Goal: Register for event/course: Register for event/course

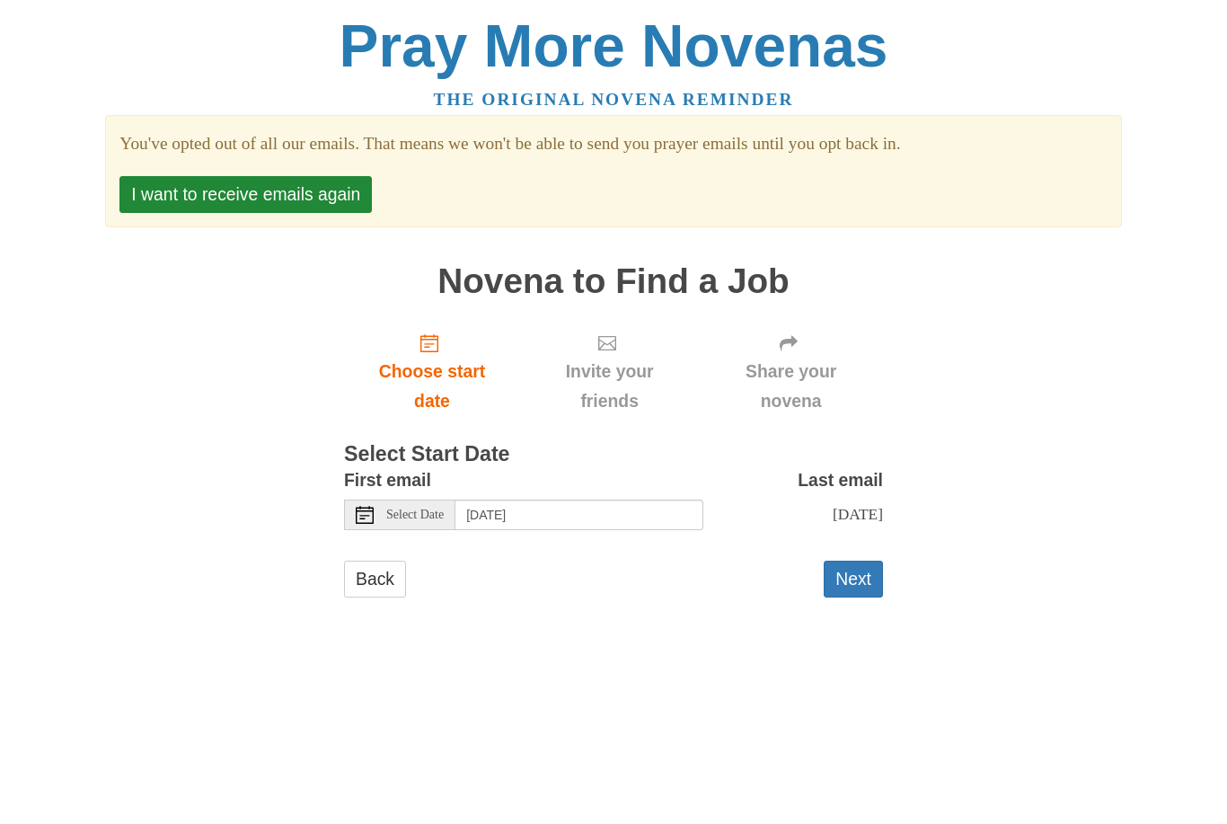
scroll to position [1, 0]
click at [860, 563] on button "Next" at bounding box center [853, 578] width 59 height 37
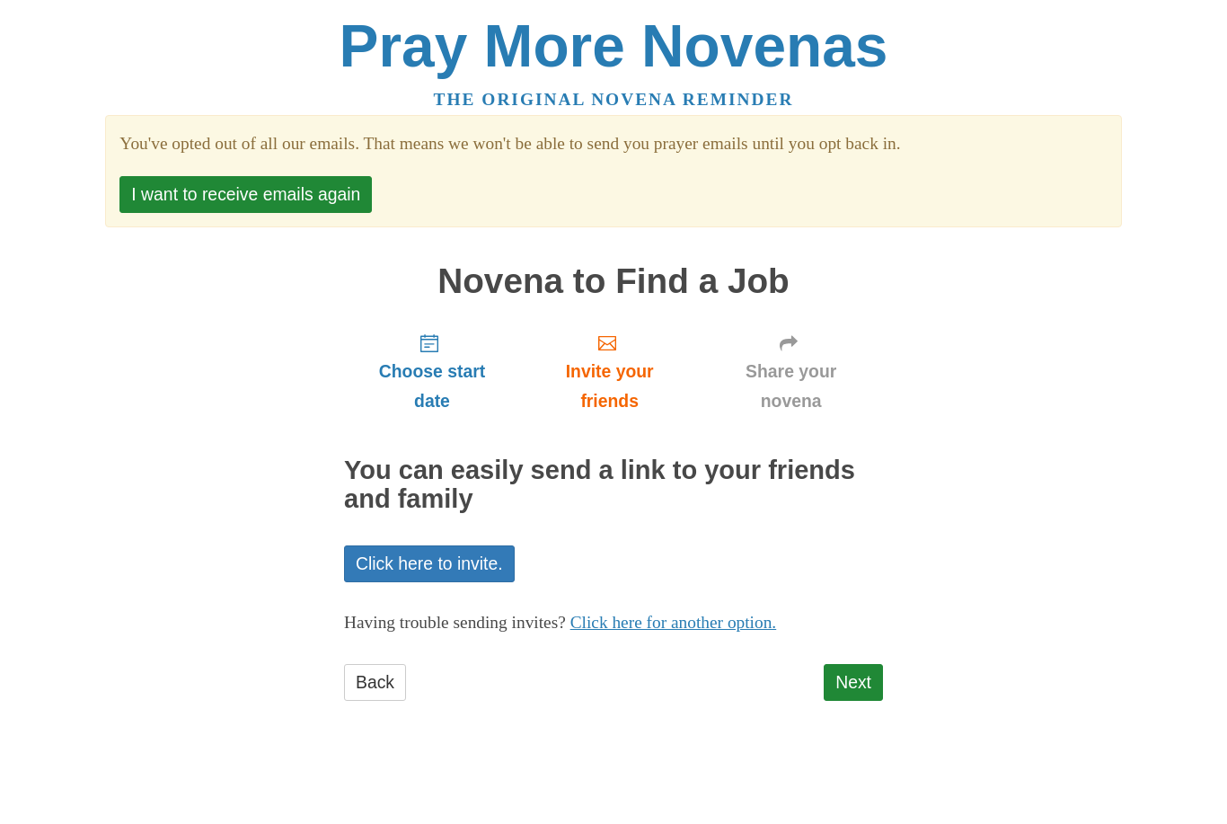
click at [858, 668] on link "Next" at bounding box center [853, 682] width 59 height 37
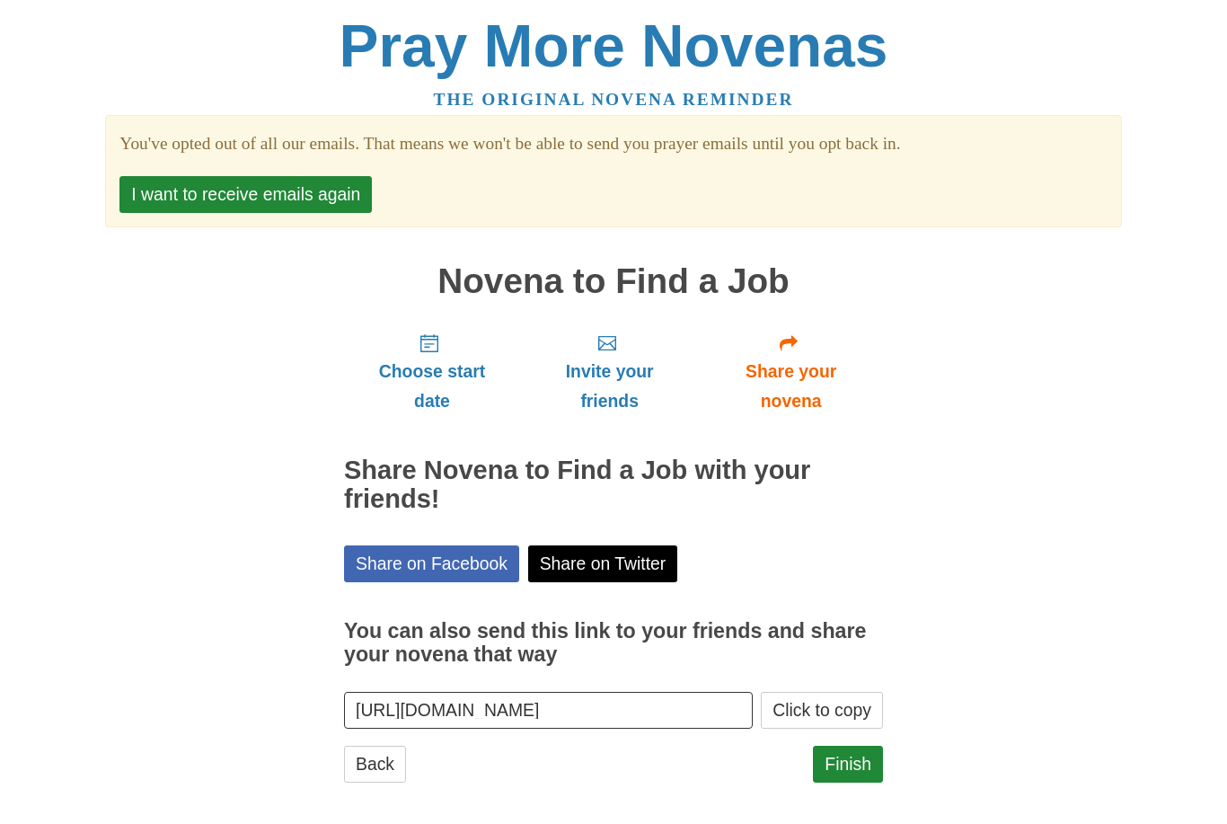
click at [856, 745] on link "Finish" at bounding box center [848, 763] width 70 height 37
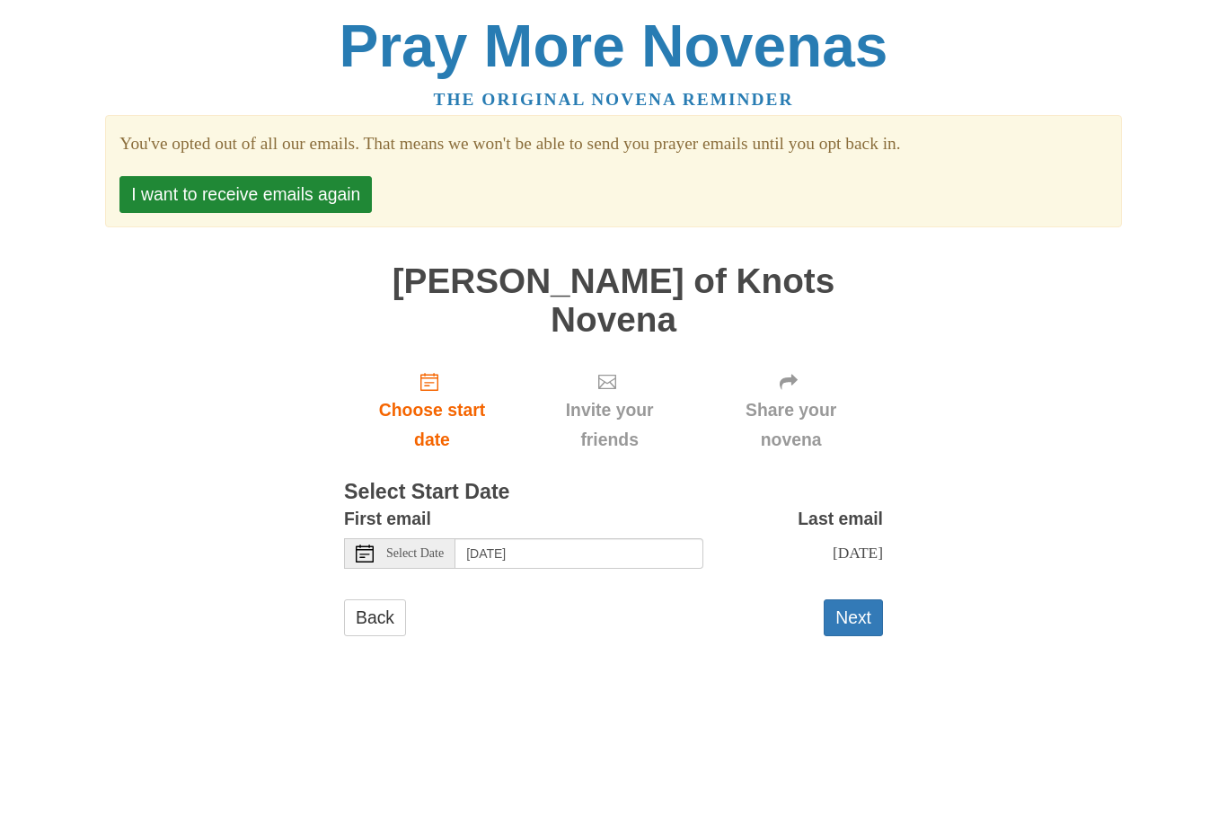
click at [384, 538] on div "Select Date" at bounding box center [399, 553] width 111 height 31
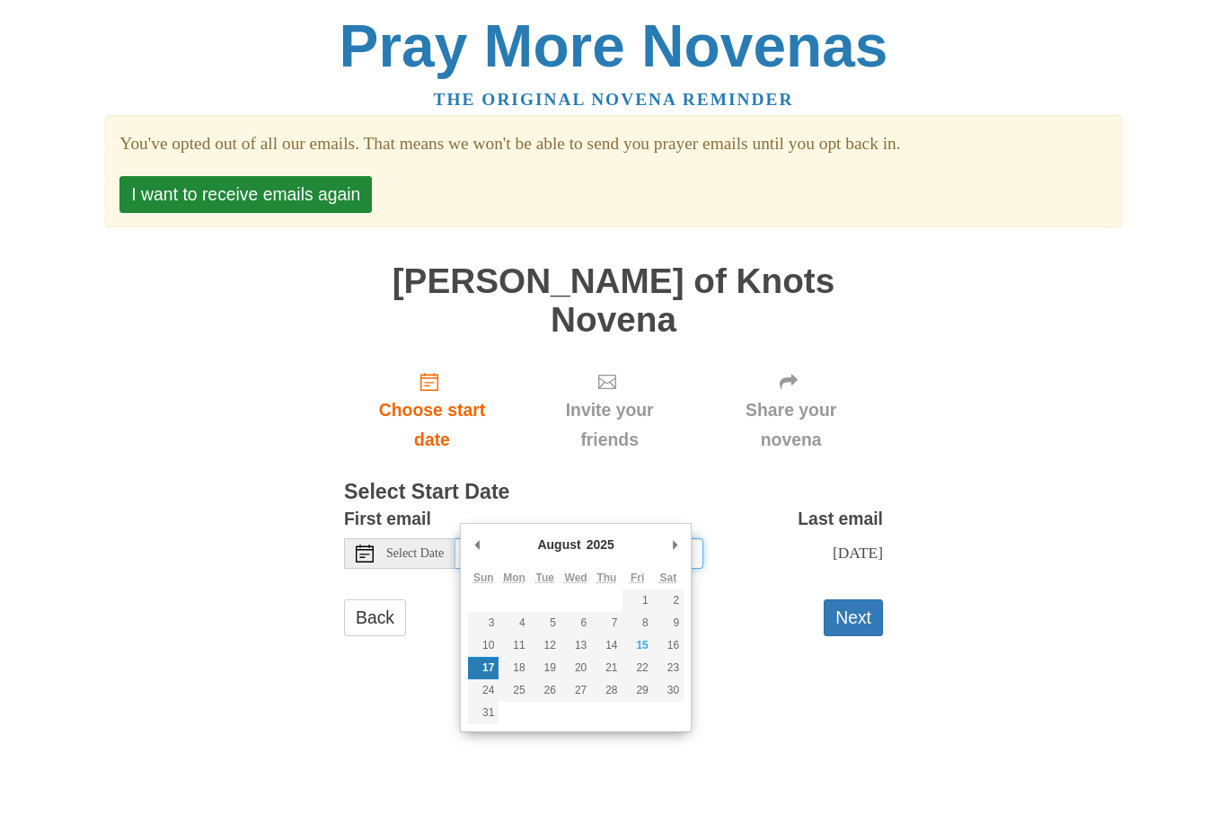
type input "Friday, August 15th"
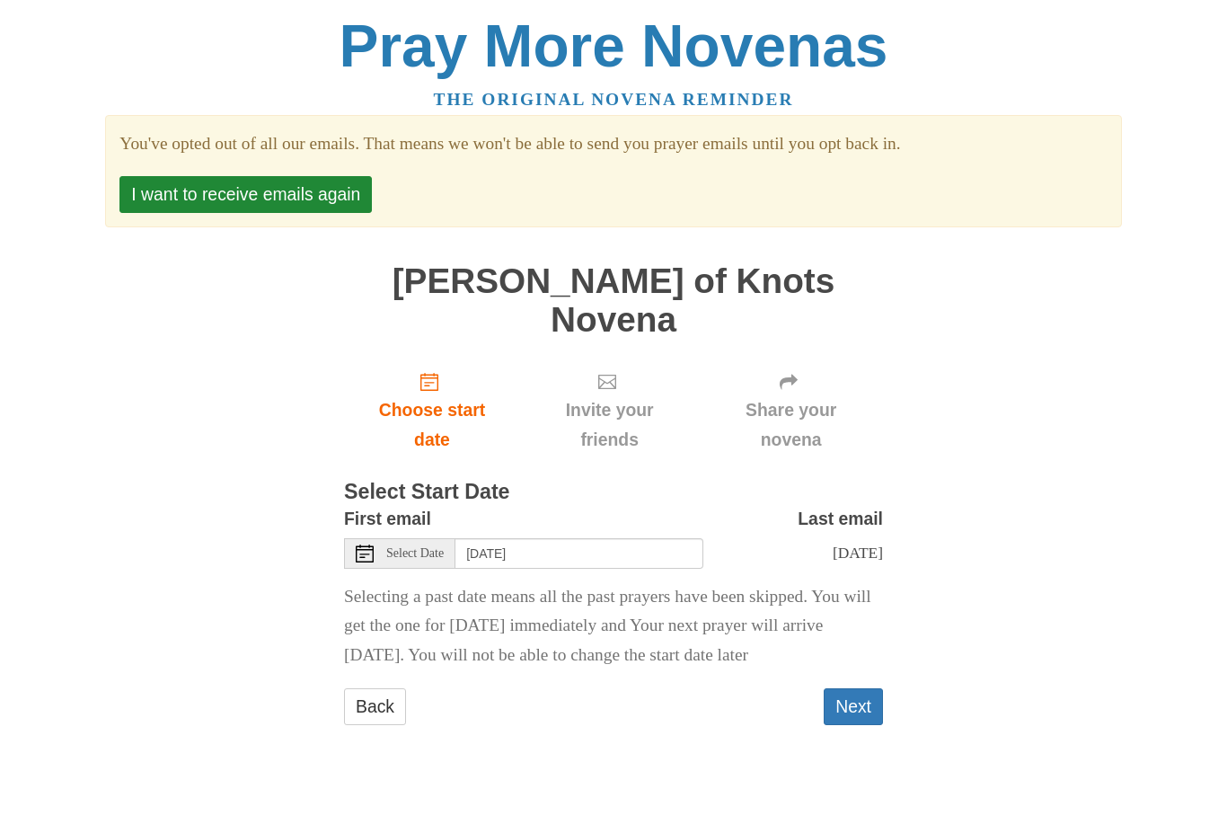
click at [854, 688] on button "Next" at bounding box center [853, 706] width 59 height 37
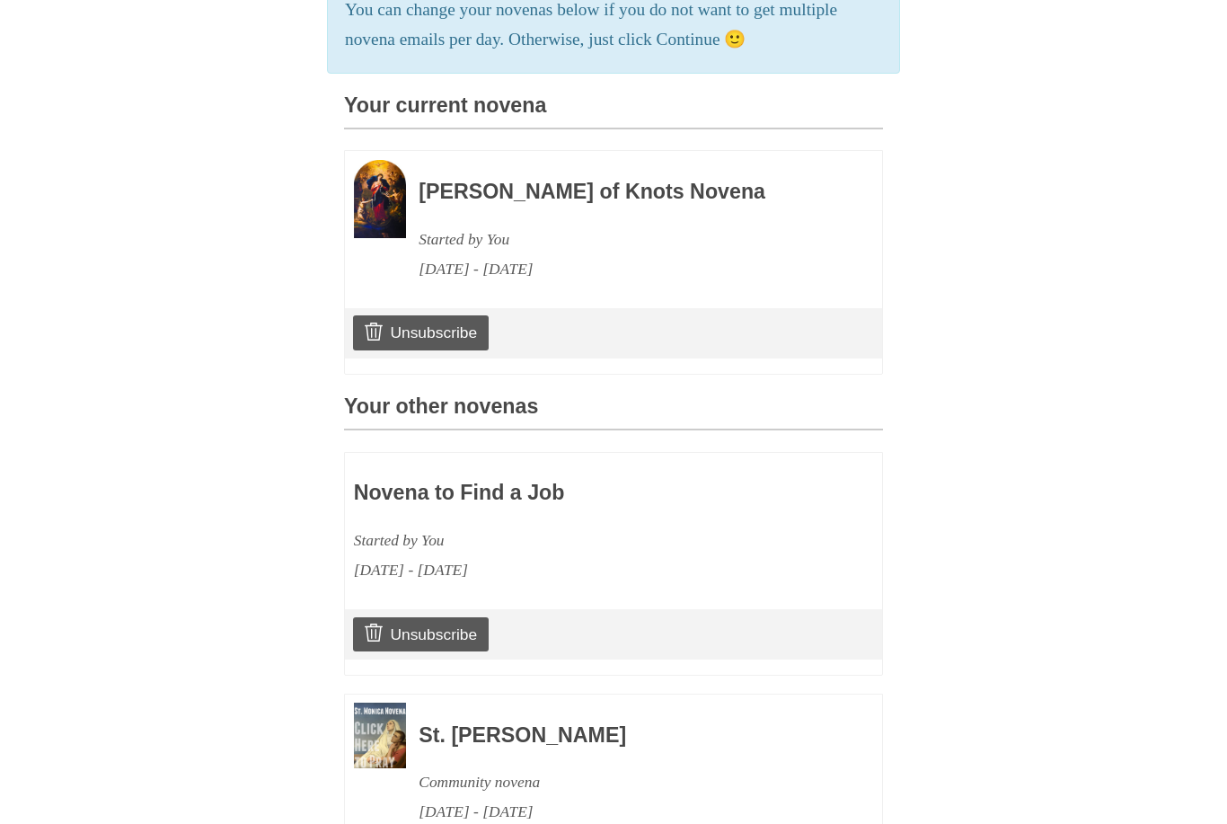
scroll to position [647, 0]
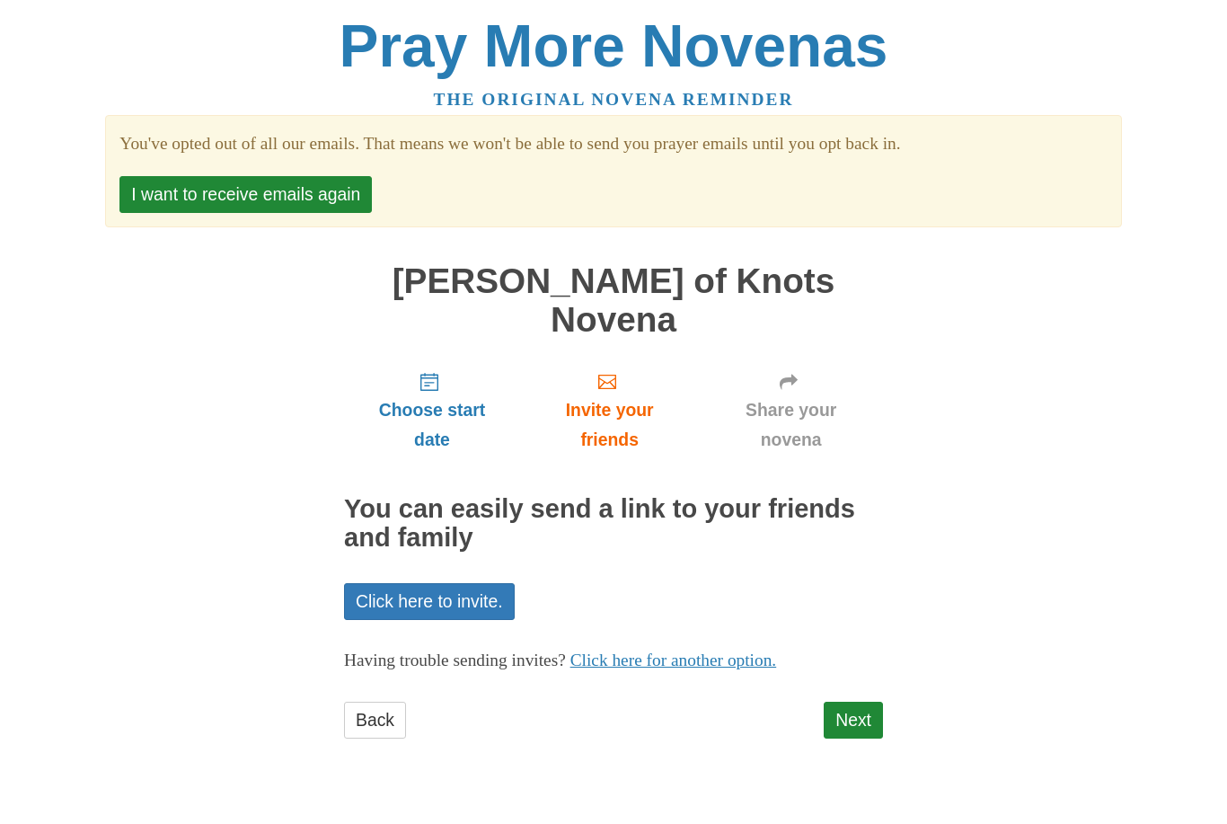
click at [858, 701] on link "Next" at bounding box center [853, 719] width 59 height 37
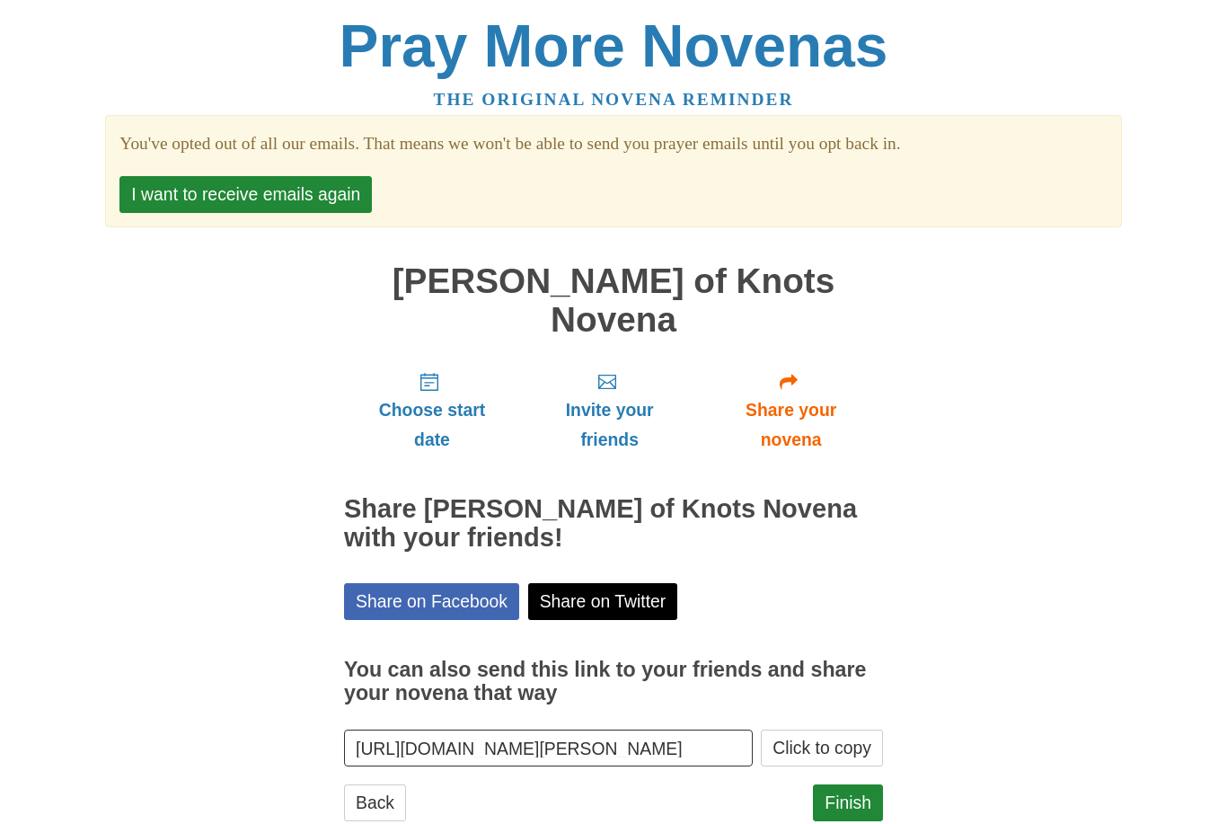
click at [845, 784] on link "Finish" at bounding box center [848, 802] width 70 height 37
